Goal: Task Accomplishment & Management: Manage account settings

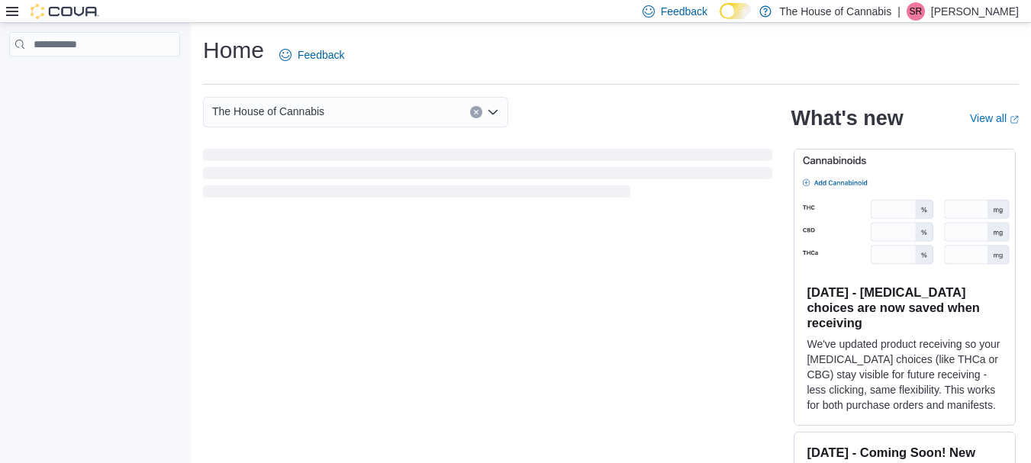
click at [13, 13] on icon at bounding box center [12, 11] width 12 height 12
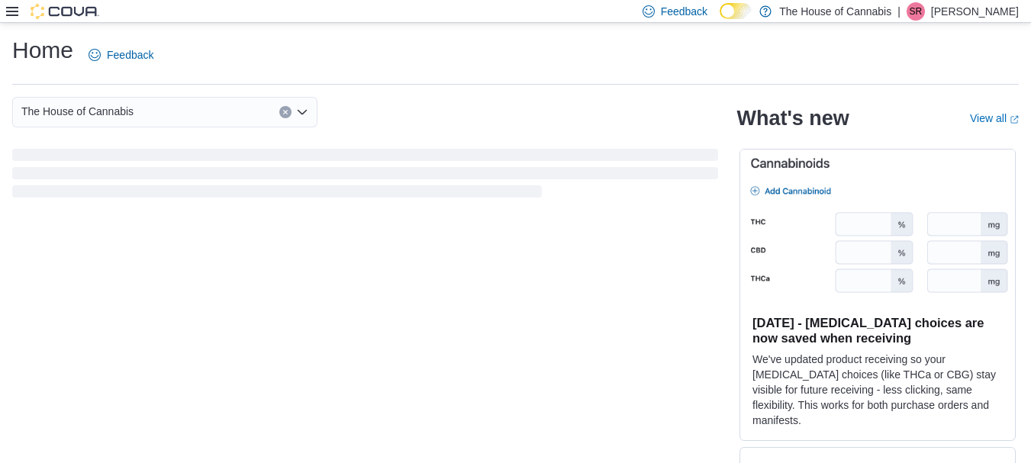
click at [13, 13] on icon at bounding box center [12, 11] width 12 height 12
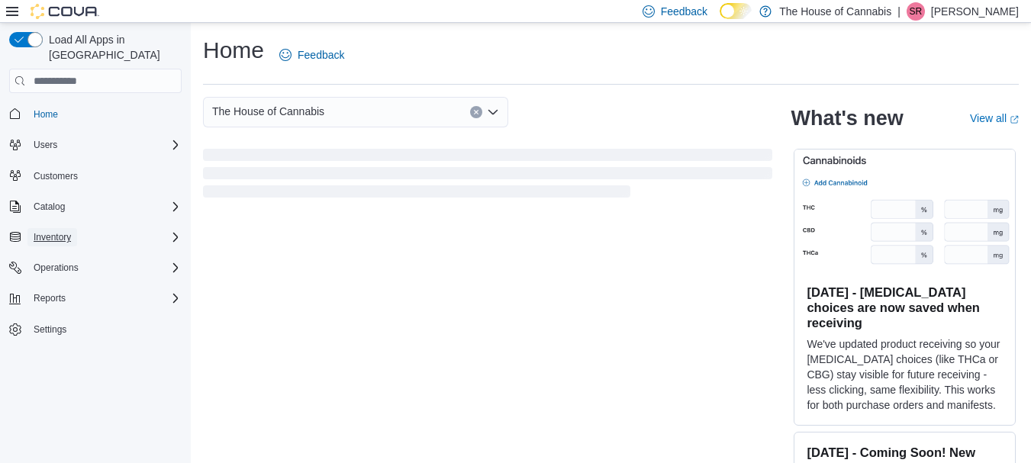
click at [76, 228] on button "Inventory" at bounding box center [52, 237] width 50 height 18
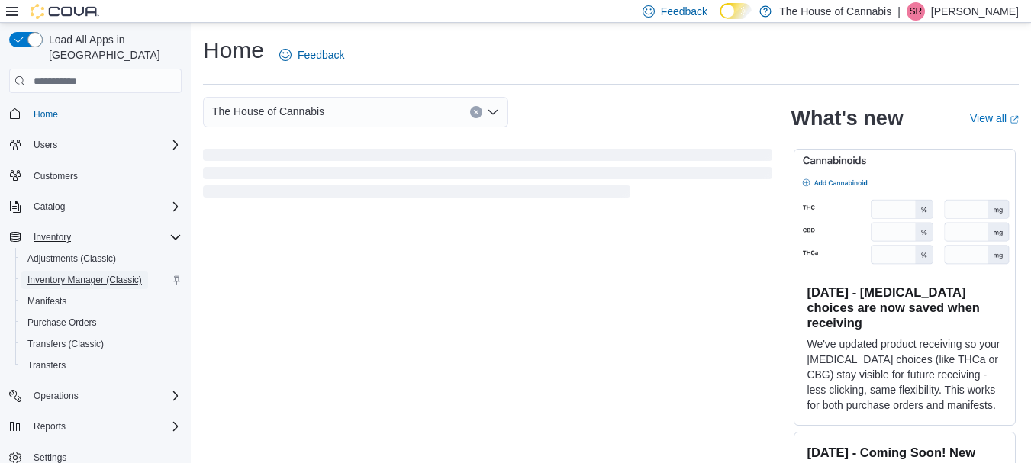
click at [78, 274] on span "Inventory Manager (Classic)" at bounding box center [84, 280] width 114 height 12
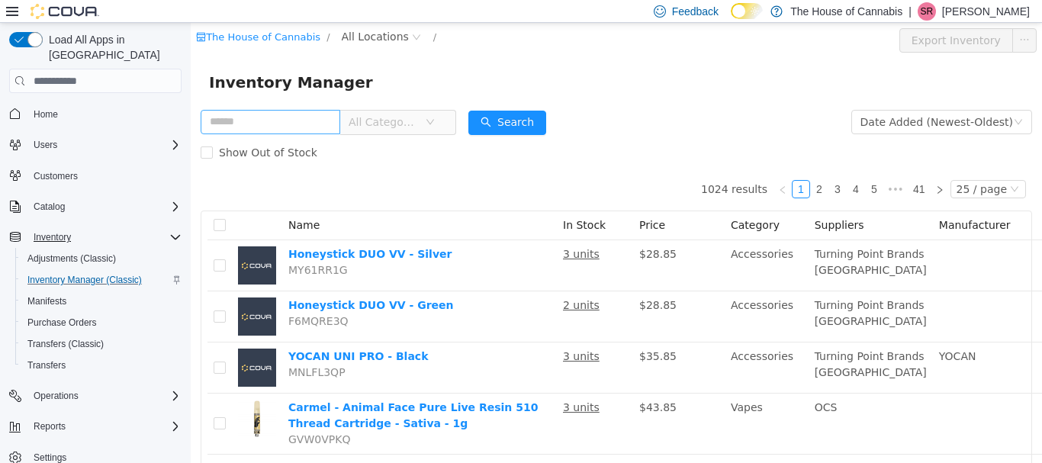
click at [249, 127] on input "text" at bounding box center [271, 122] width 140 height 24
type input "****"
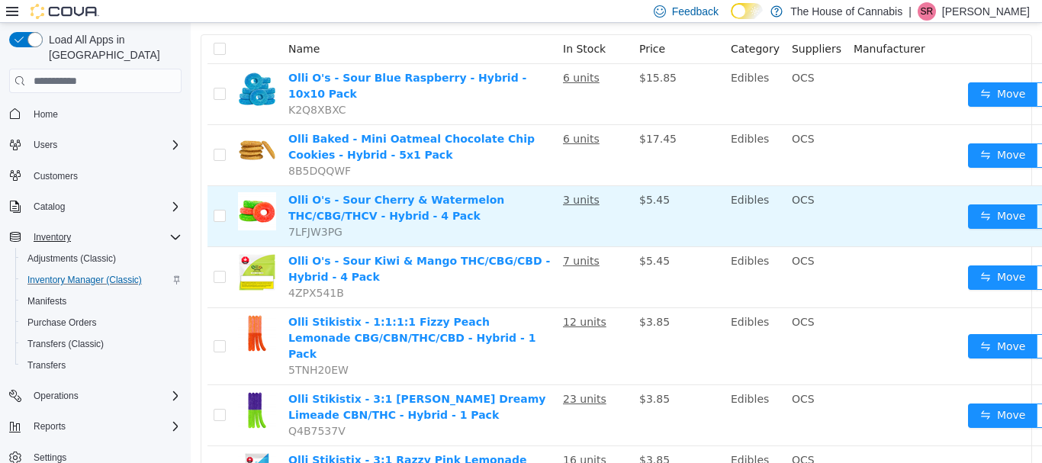
scroll to position [127, 0]
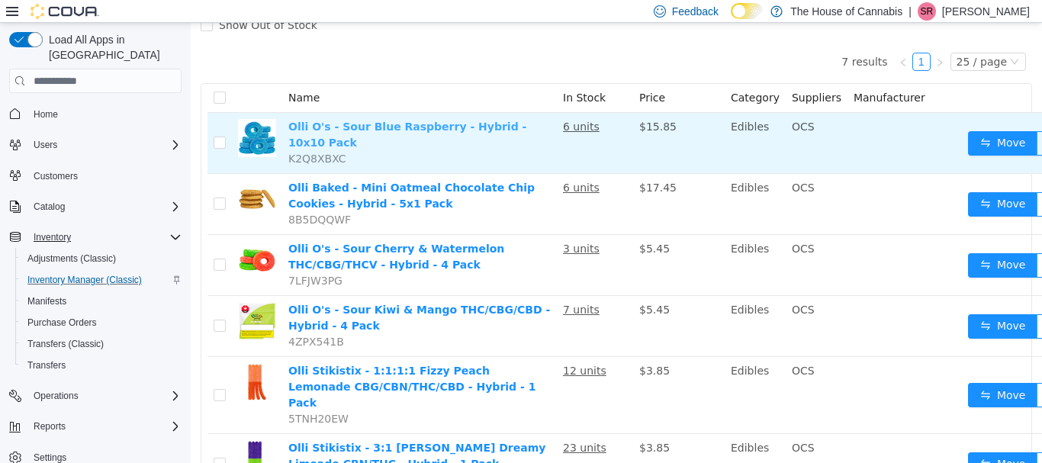
click at [485, 128] on link "Olli O's - Sour Blue Raspberry - Hybrid - 10x10 Pack" at bounding box center [407, 135] width 238 height 28
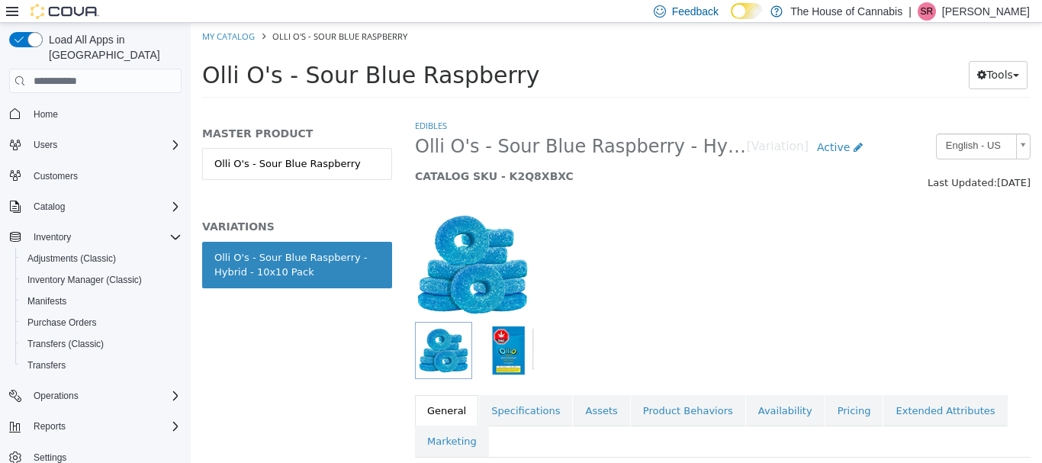
click at [504, 365] on img "button" at bounding box center [508, 350] width 51 height 51
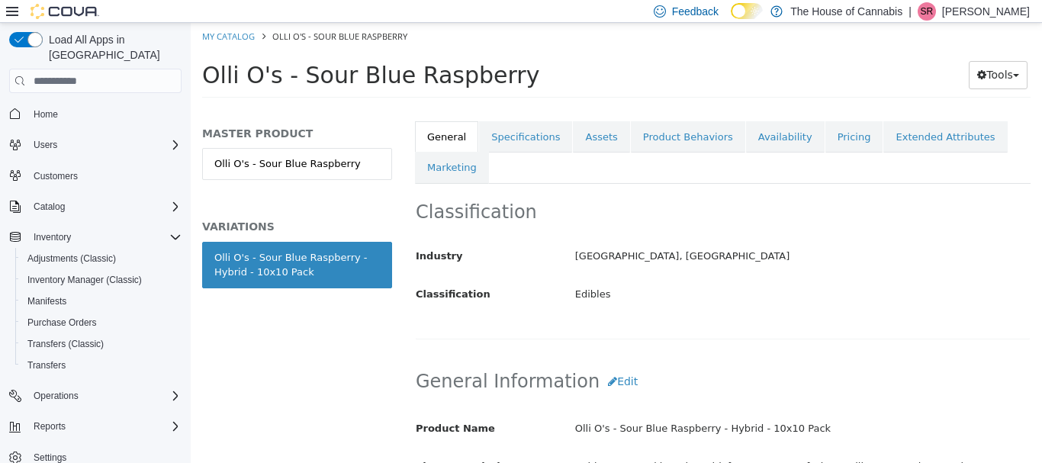
scroll to position [290, 0]
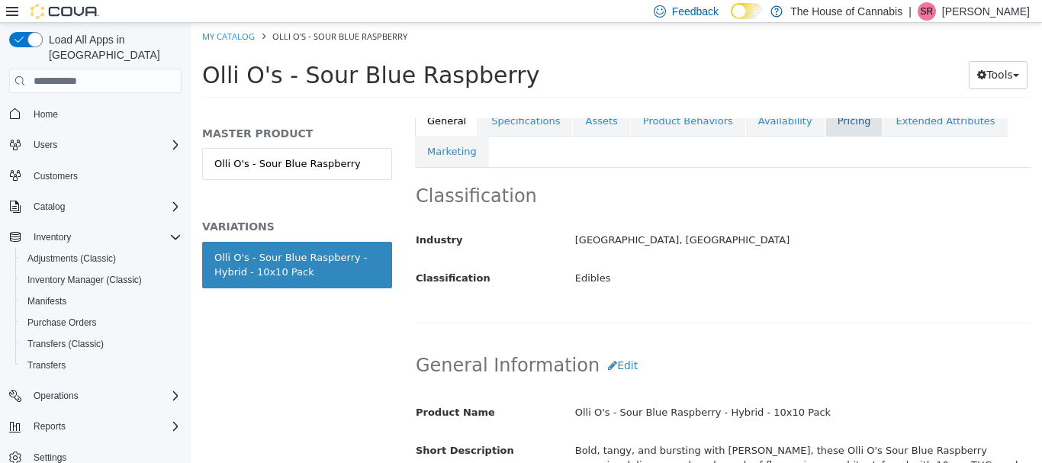
click at [825, 129] on link "Pricing" at bounding box center [854, 121] width 58 height 32
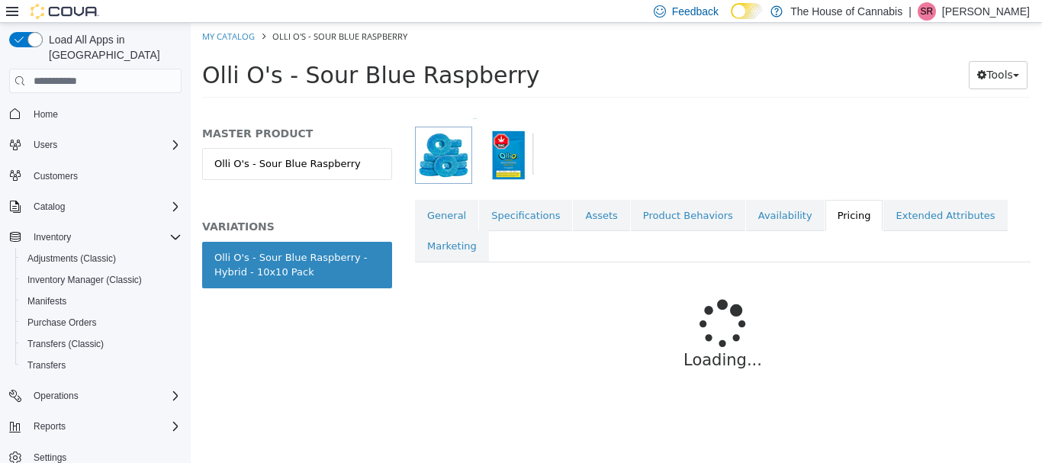
scroll to position [233, 0]
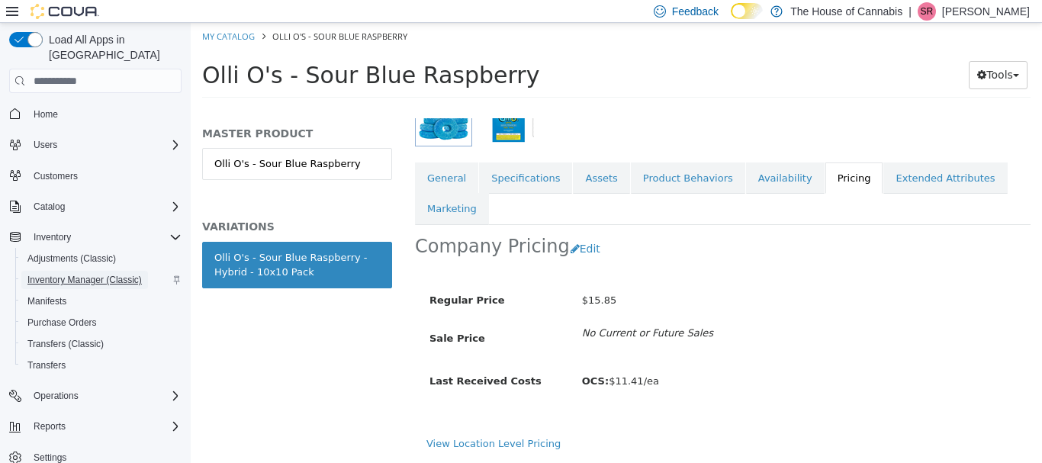
click at [49, 274] on span "Inventory Manager (Classic)" at bounding box center [84, 280] width 114 height 12
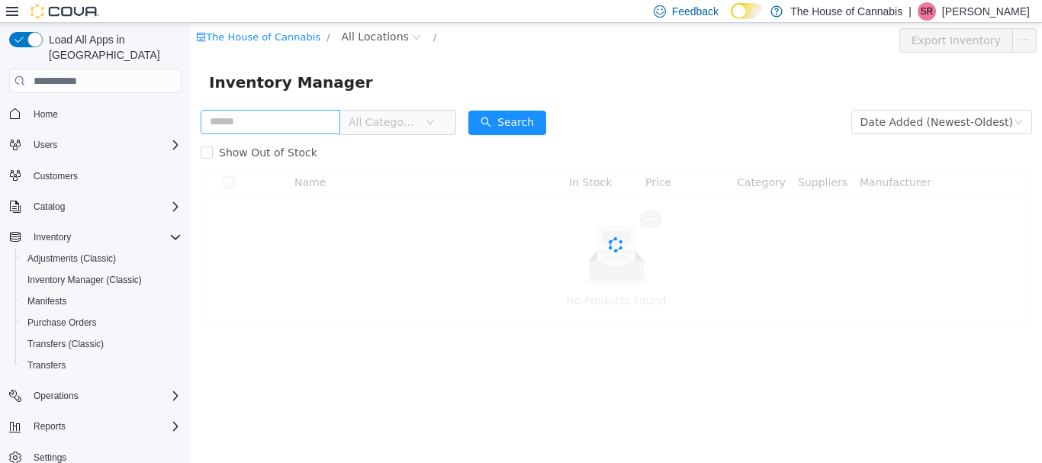
click at [322, 117] on input "text" at bounding box center [271, 122] width 140 height 24
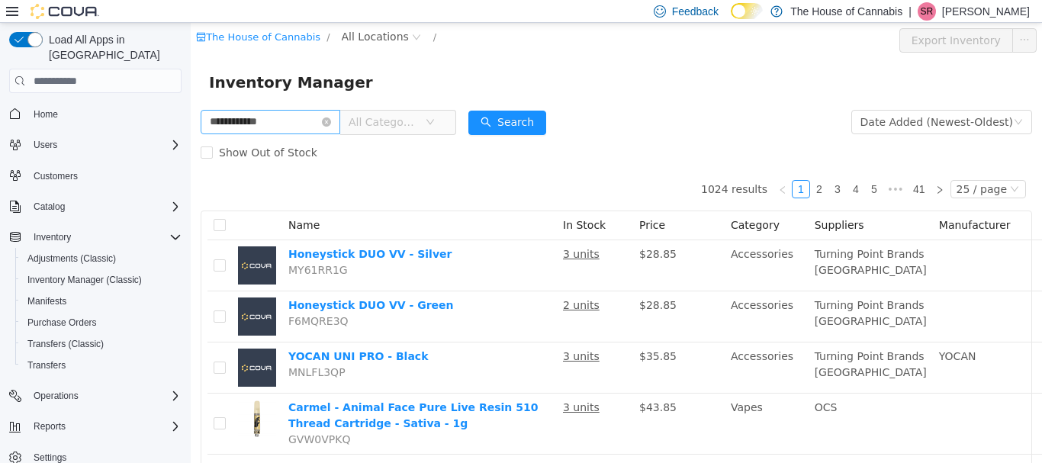
type input "**********"
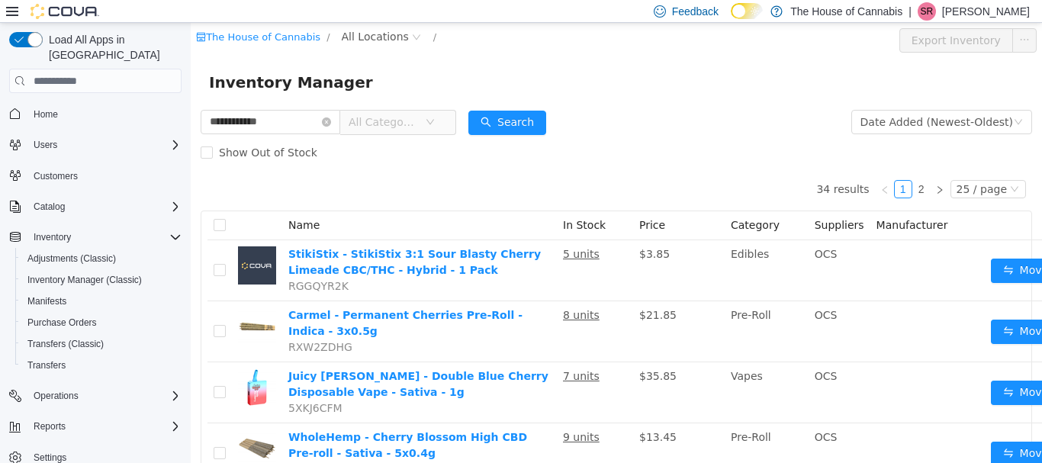
click at [418, 117] on span "All Categories" at bounding box center [383, 121] width 69 height 15
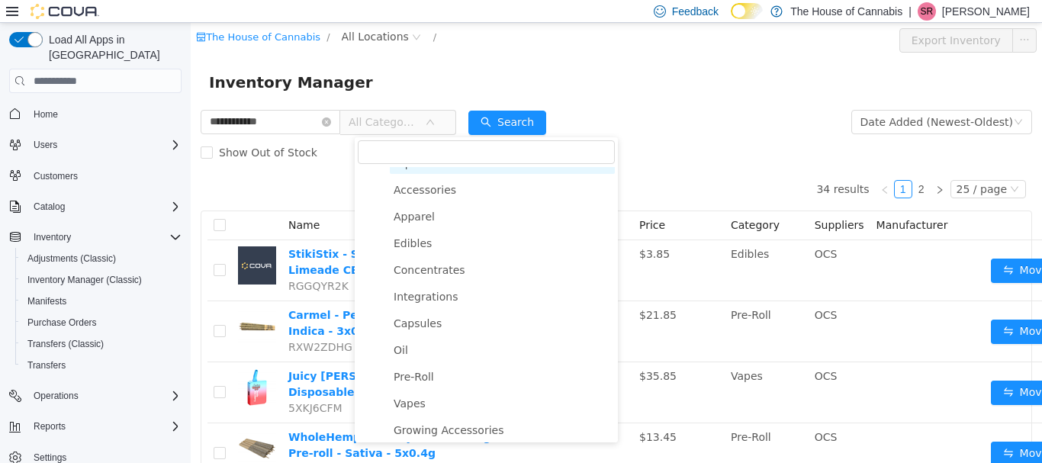
scroll to position [188, 0]
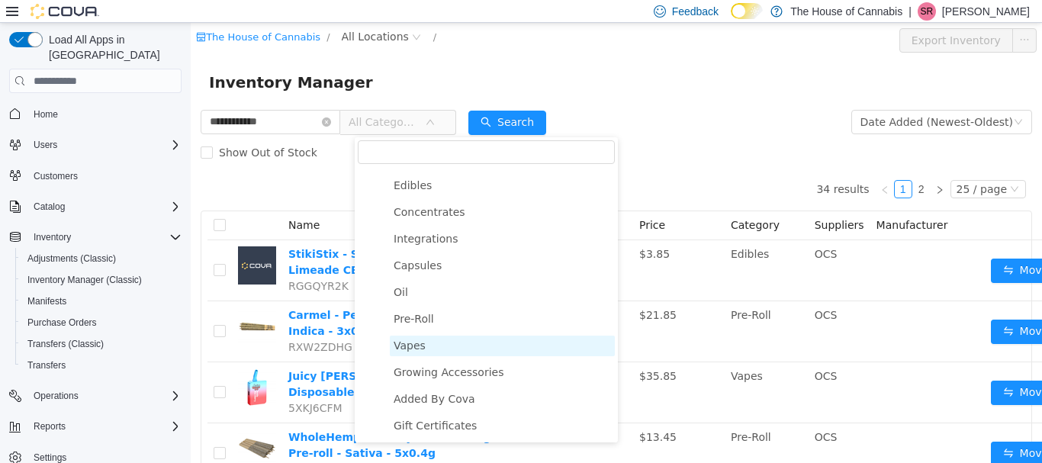
click at [403, 346] on span "Vapes" at bounding box center [410, 345] width 32 height 12
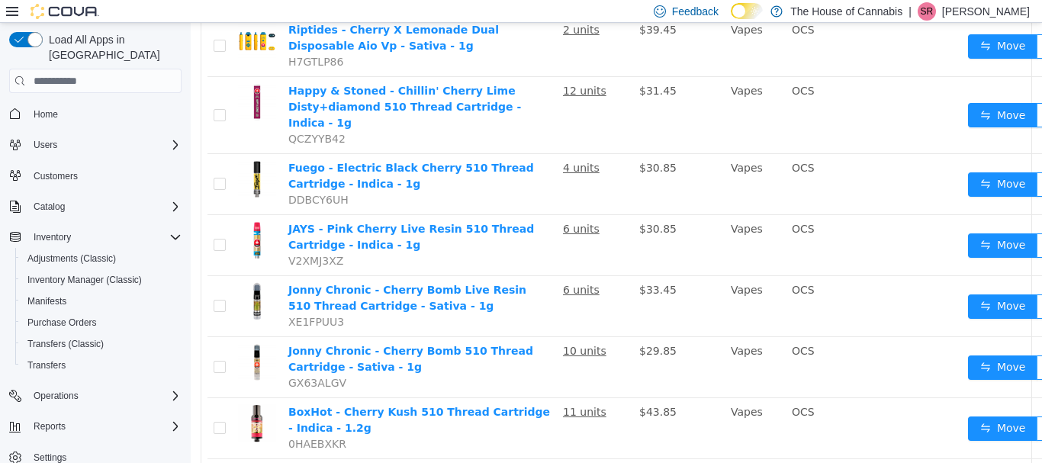
scroll to position [372, 0]
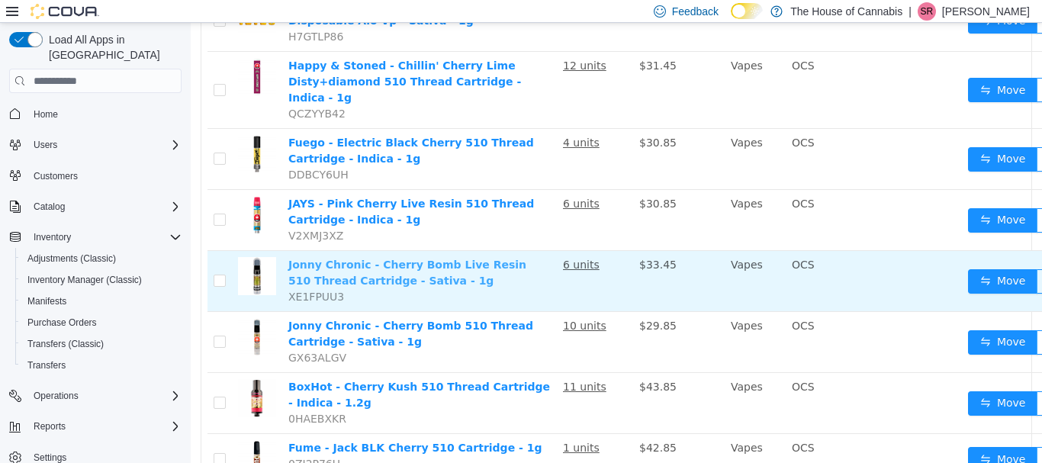
click at [447, 259] on link "Jonny Chronic - Cherry Bomb Live Resin 510 Thread Cartridge - Sativa - 1g" at bounding box center [407, 273] width 238 height 28
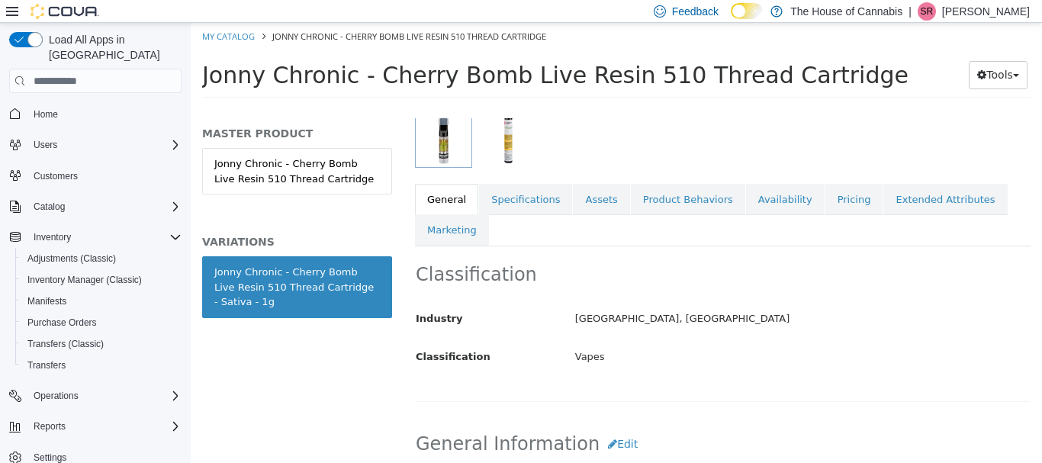
scroll to position [208, 0]
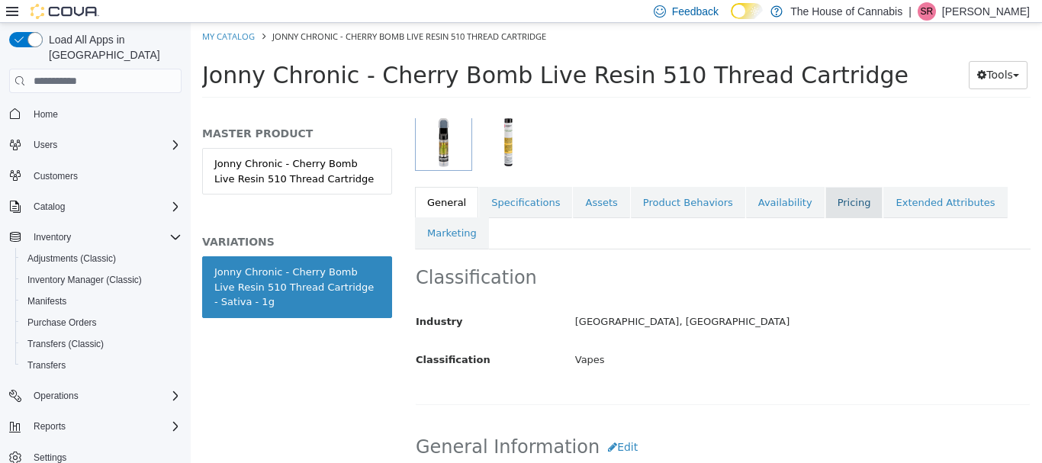
click at [825, 195] on link "Pricing" at bounding box center [854, 203] width 58 height 32
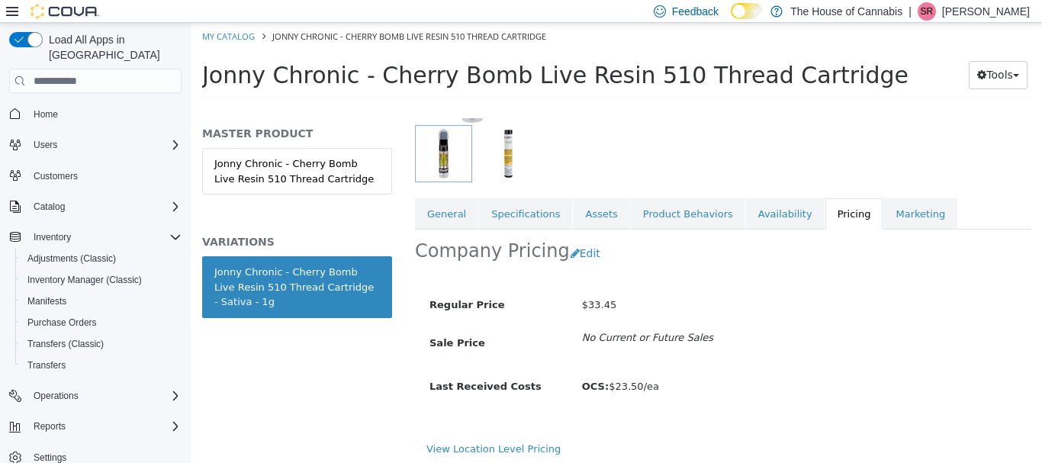
scroll to position [202, 0]
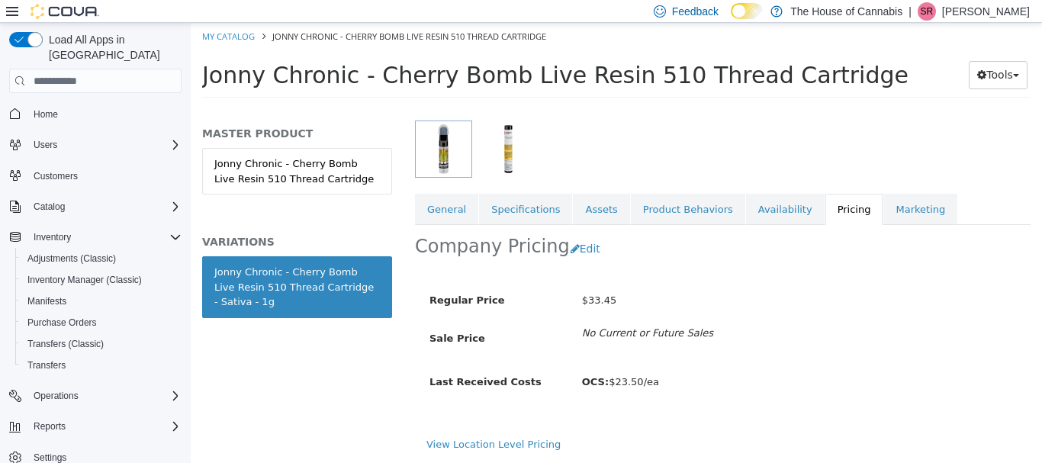
click at [937, 34] on ol "My Catalog Jonny Chronic - Cherry Bomb Live Resin 510 Thread Cartridge" at bounding box center [616, 36] width 851 height 27
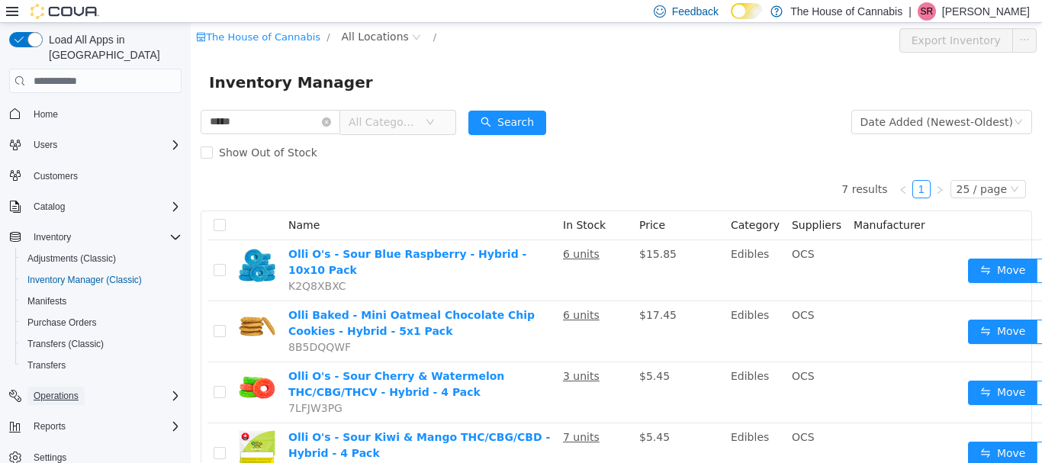
click at [68, 390] on span "Operations" at bounding box center [56, 396] width 45 height 12
click at [88, 411] on span "Cash Management" at bounding box center [65, 417] width 77 height 12
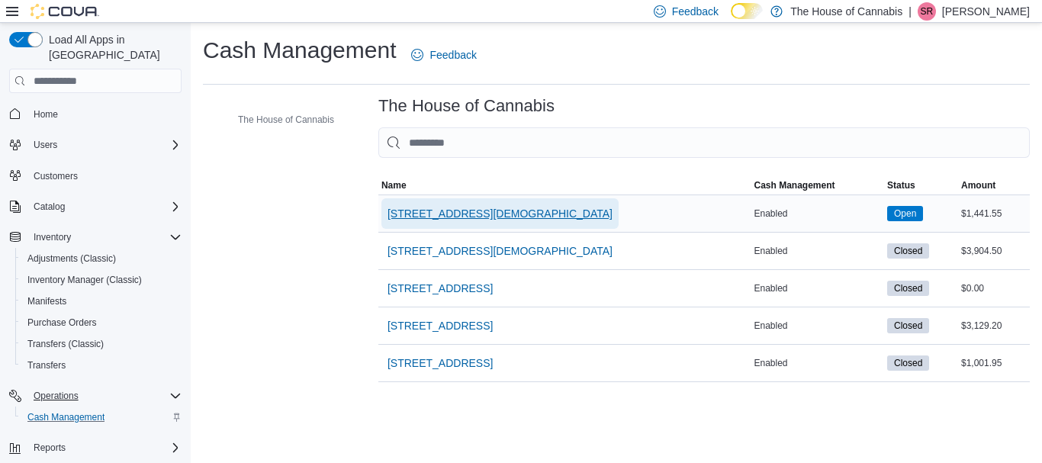
click at [430, 210] on span "[STREET_ADDRESS][DEMOGRAPHIC_DATA]" at bounding box center [500, 213] width 225 height 15
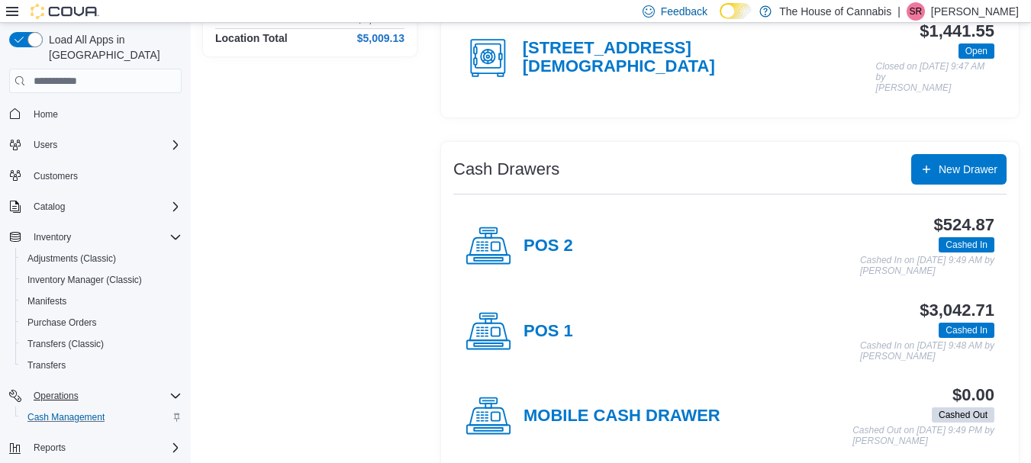
scroll to position [198, 0]
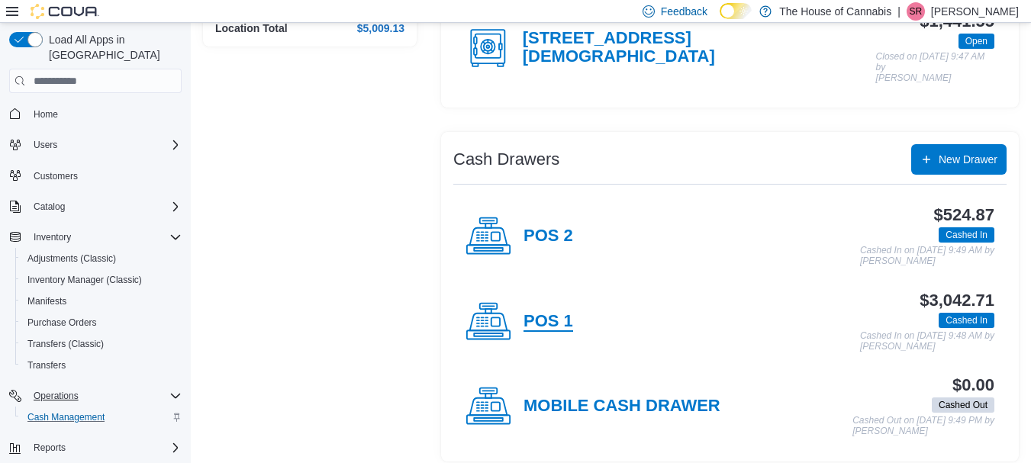
click at [546, 312] on h4 "POS 1" at bounding box center [548, 322] width 50 height 20
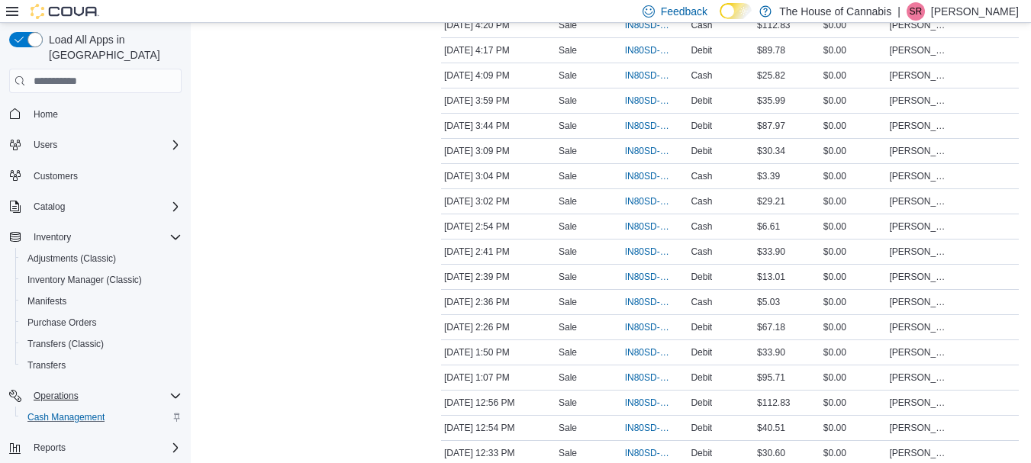
scroll to position [1089, 0]
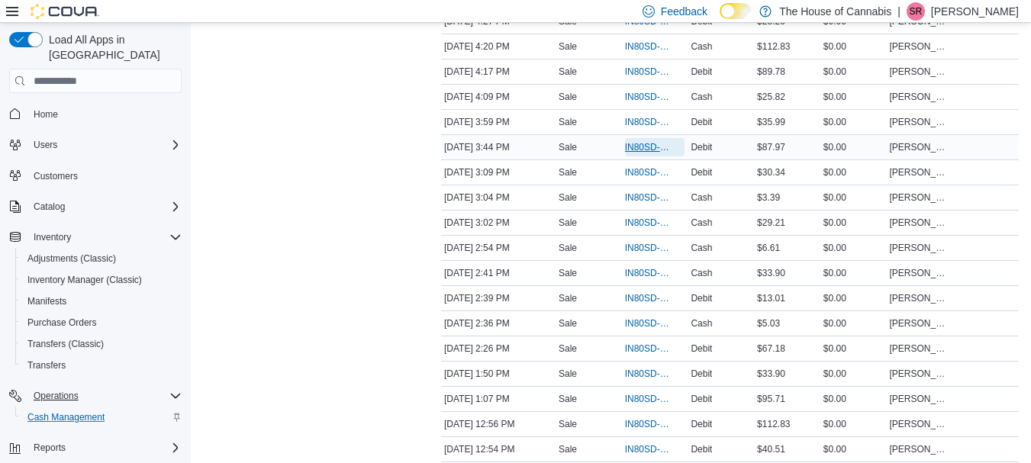
click at [660, 149] on span "IN80SD-245141" at bounding box center [647, 147] width 45 height 12
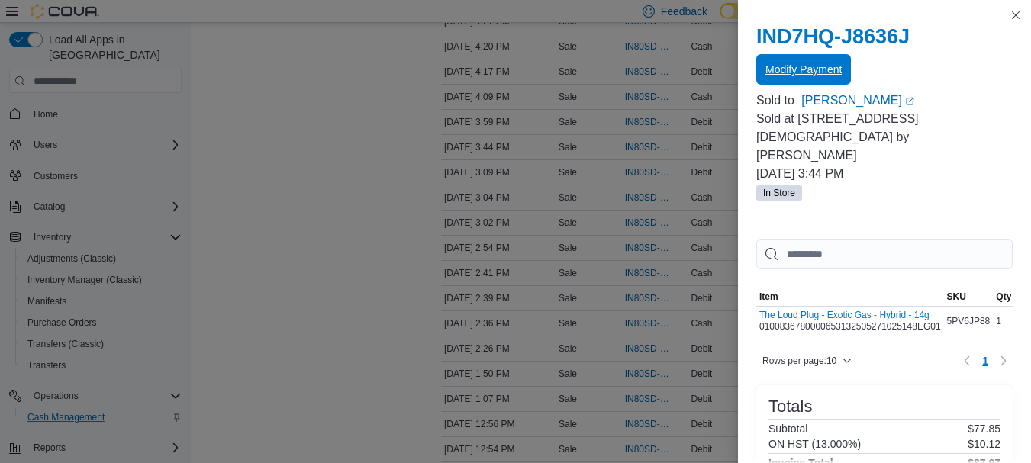
click at [815, 76] on span "Modify Payment" at bounding box center [803, 69] width 76 height 15
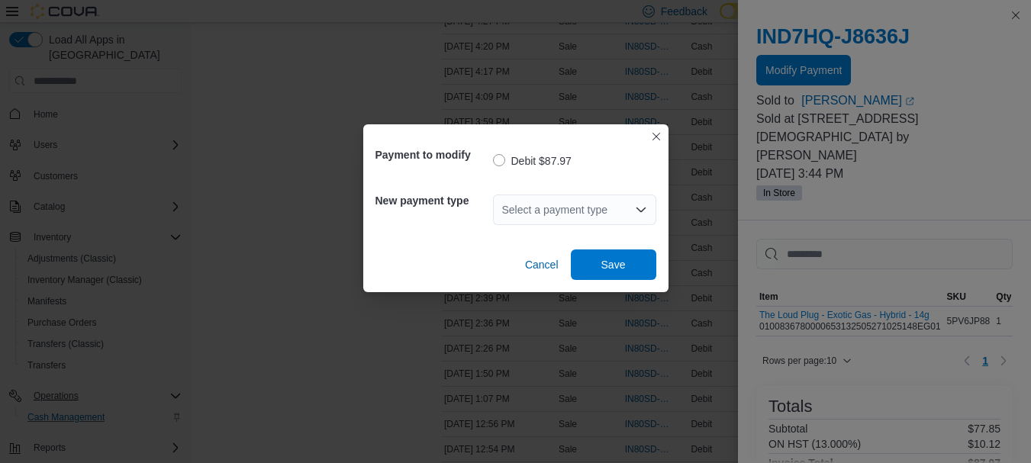
click at [620, 217] on div "Select a payment type" at bounding box center [574, 210] width 163 height 31
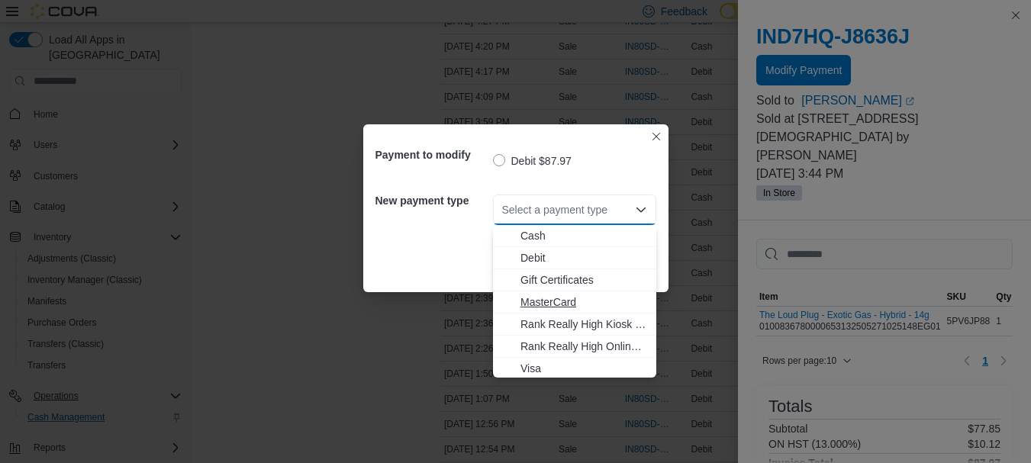
click at [586, 303] on span "MasterCard" at bounding box center [583, 301] width 127 height 15
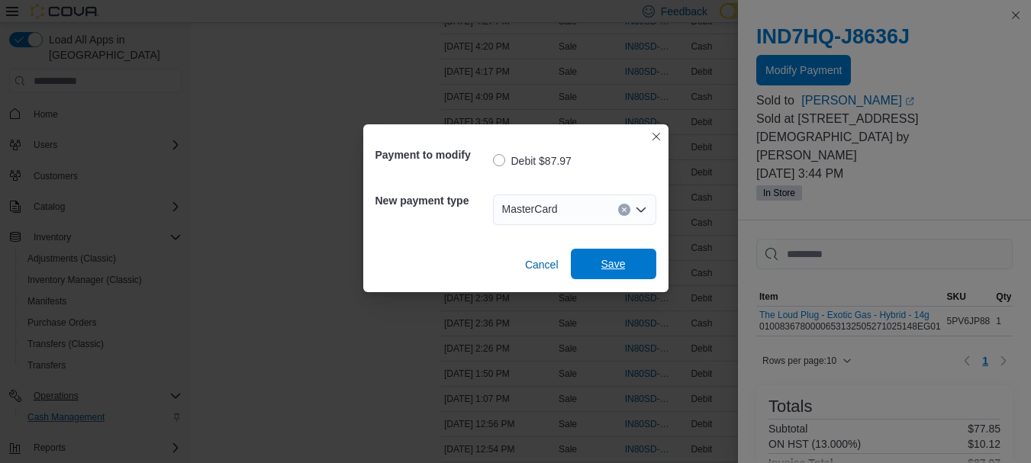
click at [603, 272] on span "Save" at bounding box center [613, 264] width 67 height 31
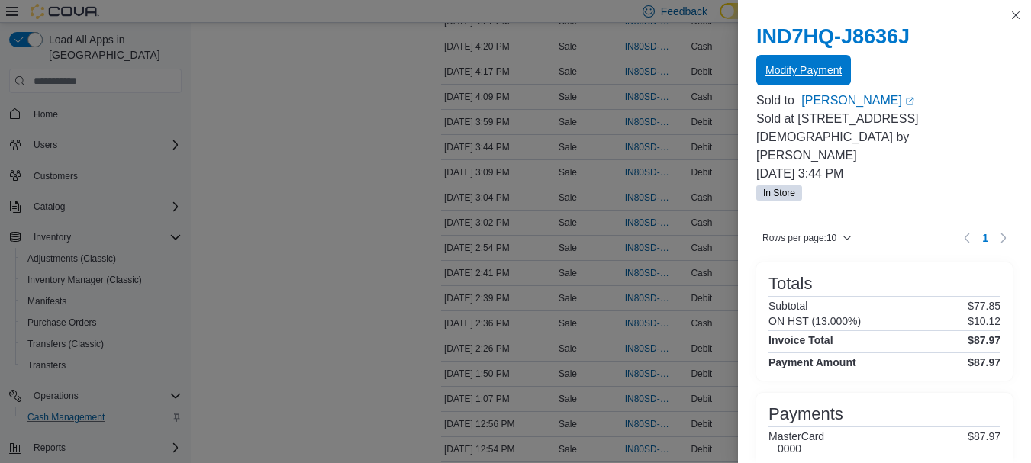
scroll to position [191, 0]
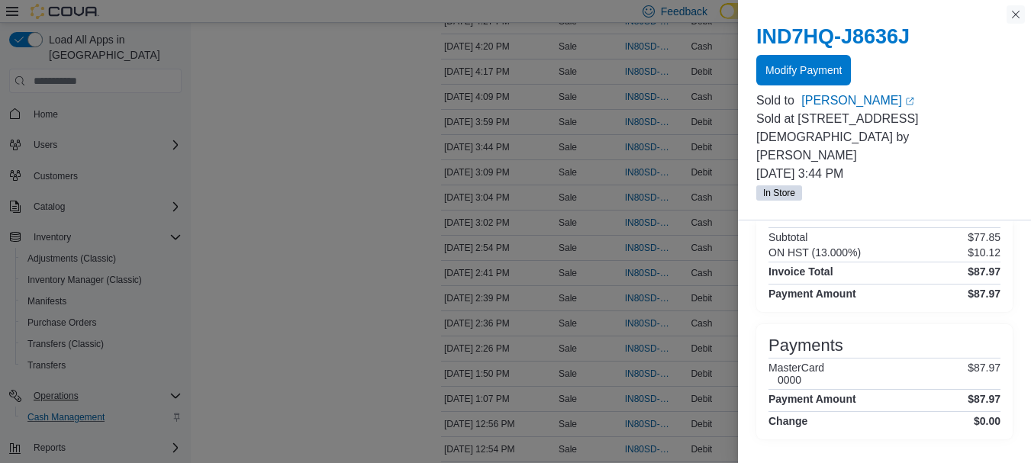
click at [1015, 9] on button "Close this dialog" at bounding box center [1015, 14] width 18 height 18
